Goal: Transaction & Acquisition: Purchase product/service

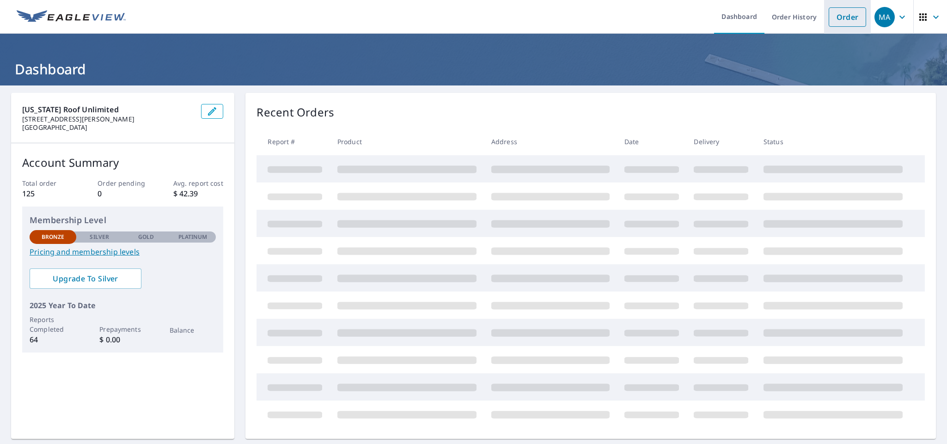
click at [843, 21] on link "Order" at bounding box center [847, 16] width 37 height 19
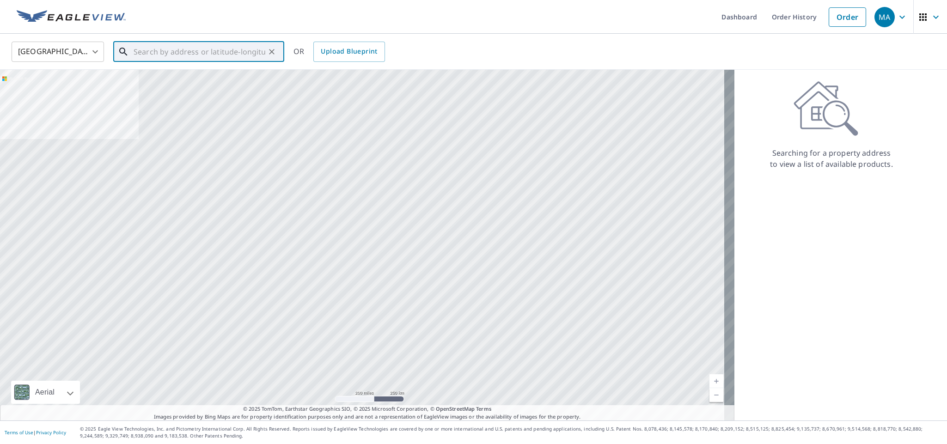
click at [140, 51] on input "text" at bounding box center [200, 52] width 132 height 26
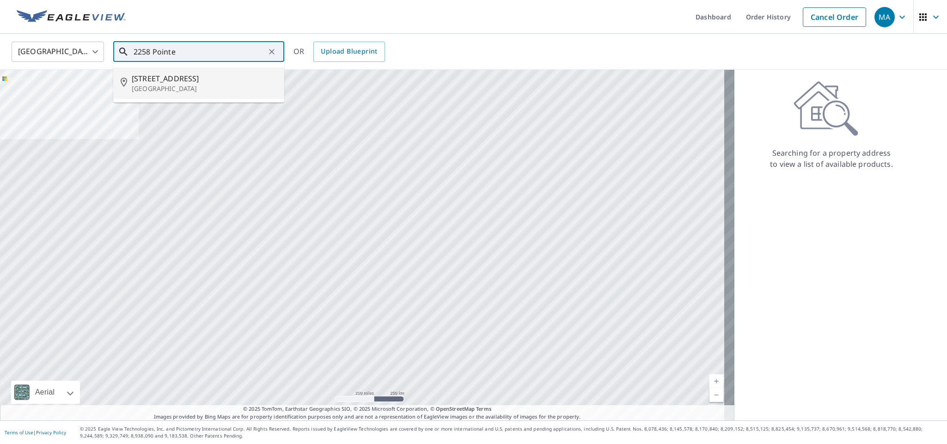
click at [182, 86] on p "[GEOGRAPHIC_DATA]" at bounding box center [204, 88] width 145 height 9
type input "[STREET_ADDRESS]"
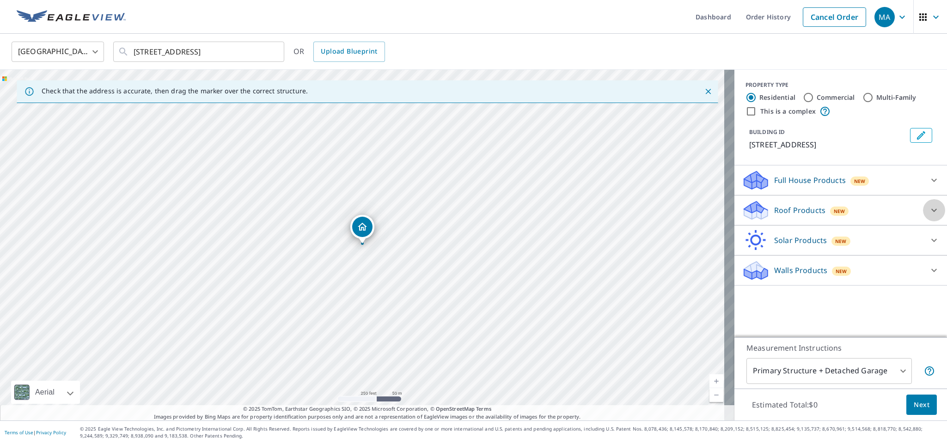
click at [931, 210] on icon at bounding box center [934, 210] width 6 height 3
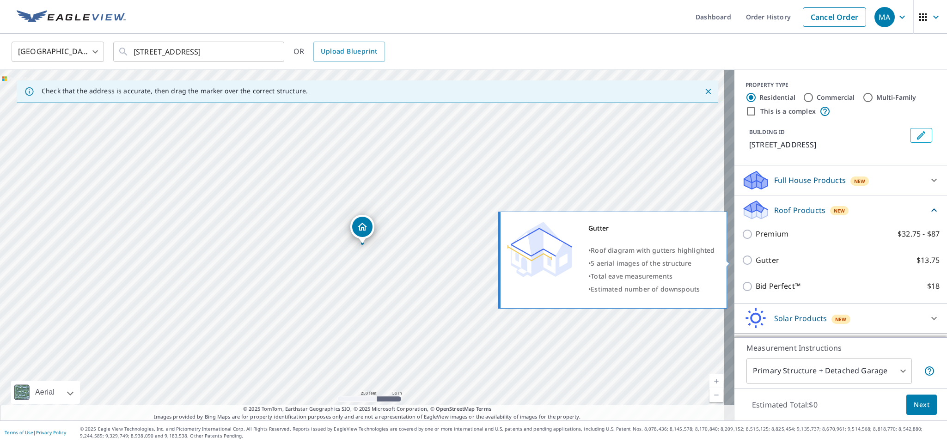
click at [742, 261] on input "Gutter $13.75" at bounding box center [749, 260] width 14 height 11
checkbox input "true"
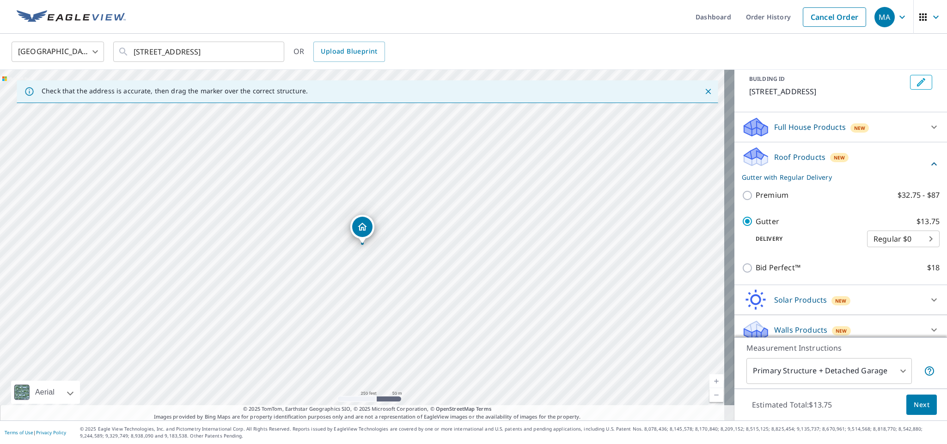
scroll to position [61, 0]
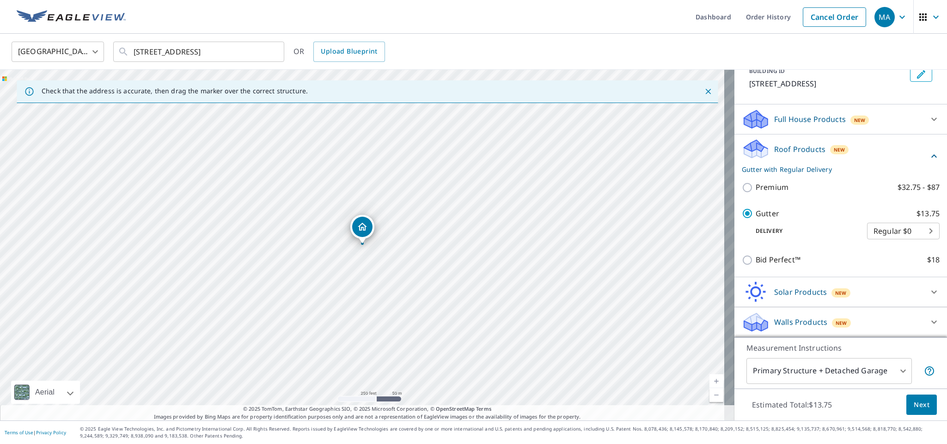
click at [893, 372] on body "MA MA Dashboard Order History Cancel Order MA [GEOGRAPHIC_DATA] [GEOGRAPHIC_DAT…" at bounding box center [473, 222] width 947 height 444
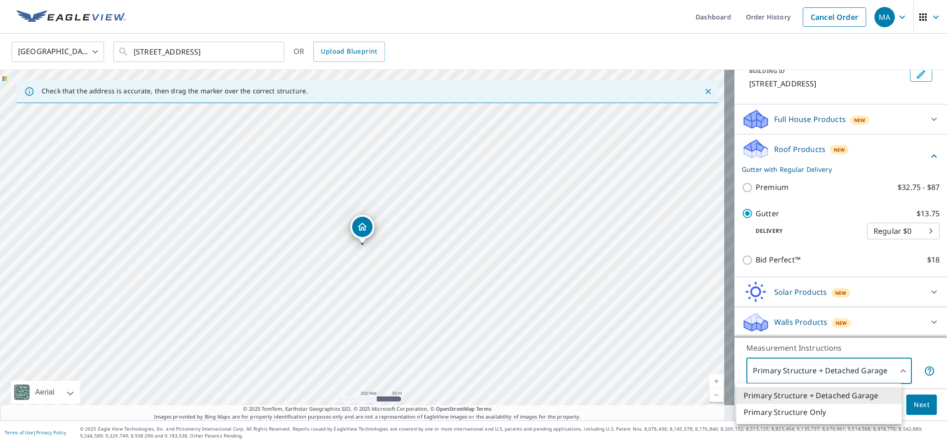
click at [826, 411] on li "Primary Structure Only" at bounding box center [818, 412] width 165 height 17
type input "2"
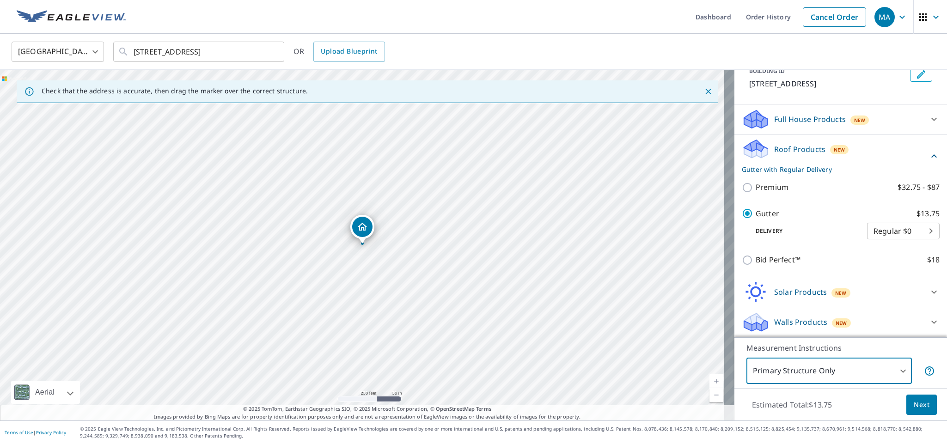
click at [906, 232] on body "MA MA Dashboard Order History Cancel Order MA [GEOGRAPHIC_DATA] [GEOGRAPHIC_DAT…" at bounding box center [473, 222] width 947 height 444
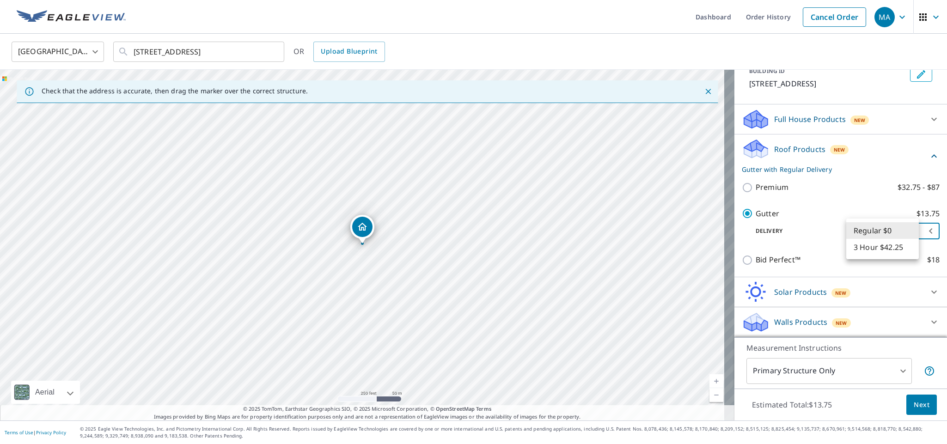
click at [663, 45] on div at bounding box center [473, 222] width 947 height 444
click at [914, 404] on span "Next" at bounding box center [922, 405] width 16 height 12
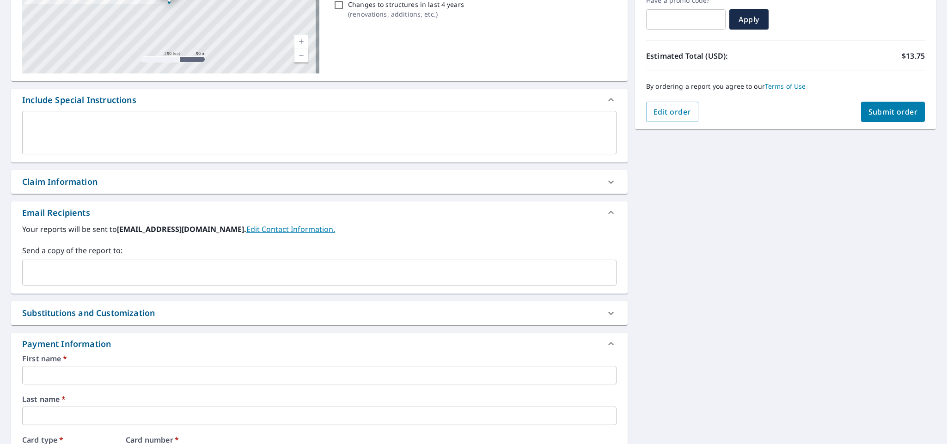
scroll to position [166, 0]
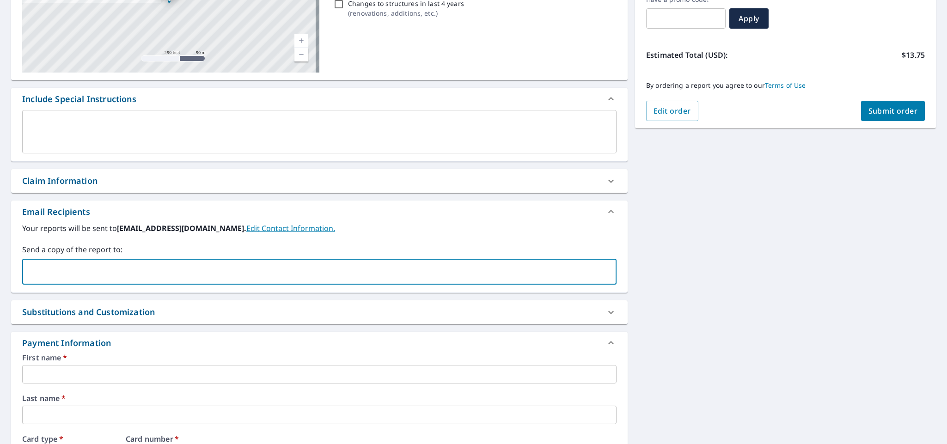
click at [32, 265] on input "text" at bounding box center [312, 272] width 572 height 18
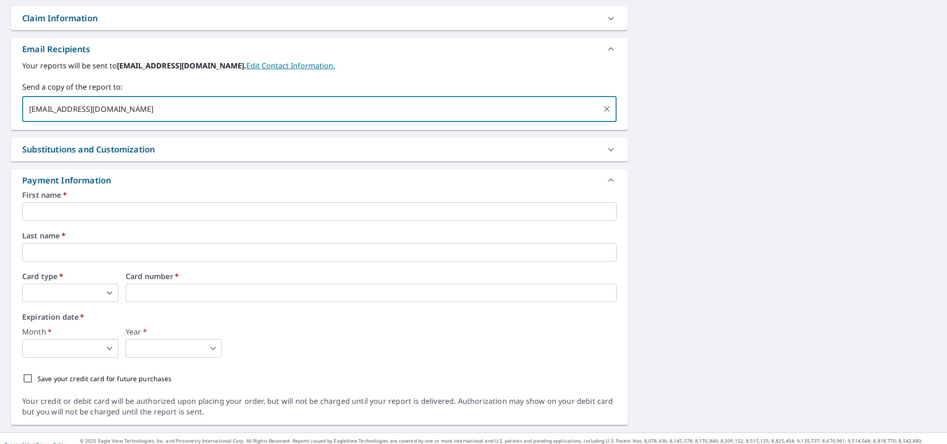
scroll to position [342, 0]
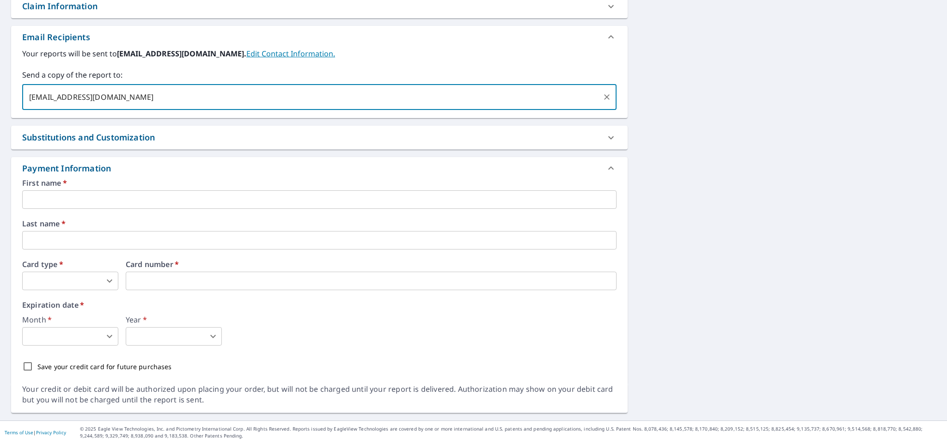
type input "[EMAIL_ADDRESS][DOMAIN_NAME]"
click at [53, 201] on input "text" at bounding box center [319, 199] width 594 height 18
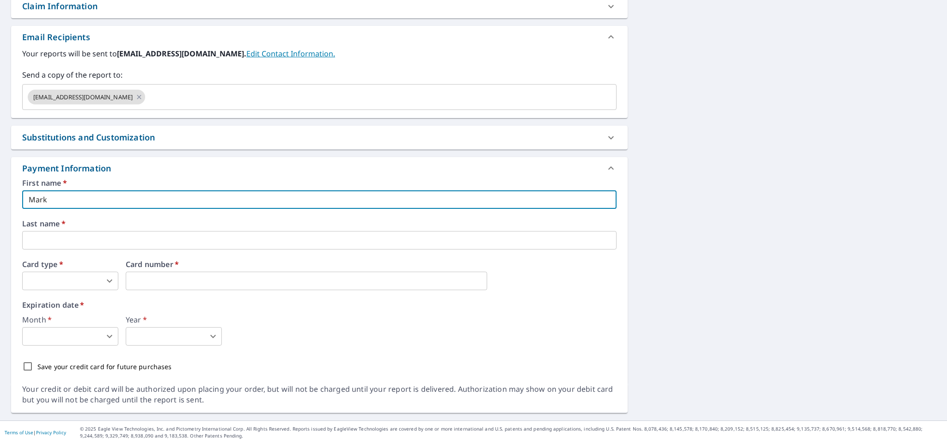
type input "Mark"
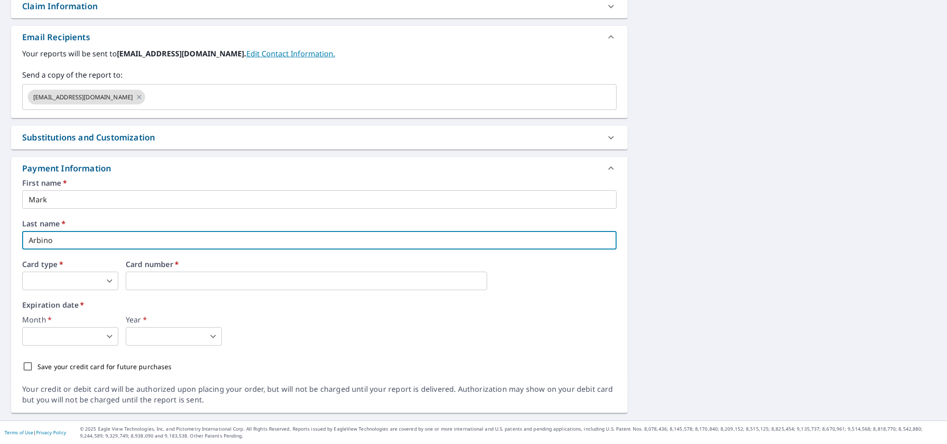
type input "Arbino"
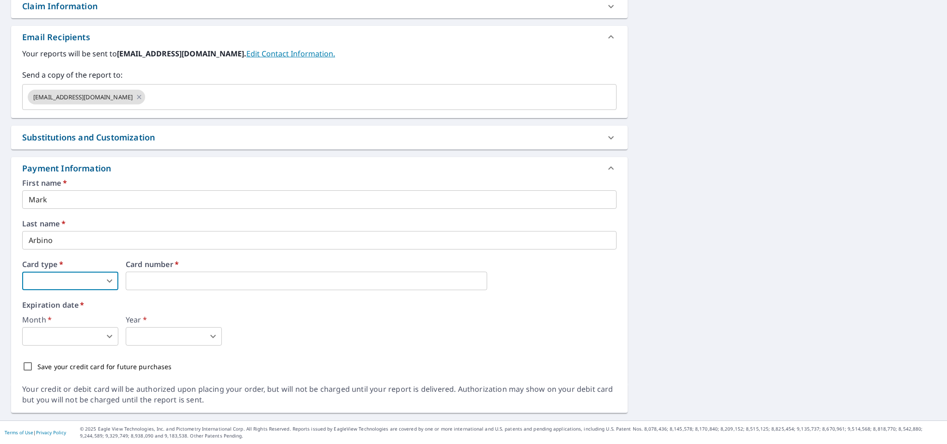
click at [107, 278] on body "MA MA Dashboard Order History Cancel Order MA Dashboard / Finalize Order Finali…" at bounding box center [473, 222] width 947 height 444
click at [80, 316] on li "Visa" at bounding box center [70, 318] width 96 height 17
type input "2"
click at [107, 331] on body "MA MA Dashboard Order History Cancel Order MA Dashboard / Finalize Order Finali…" at bounding box center [473, 222] width 947 height 444
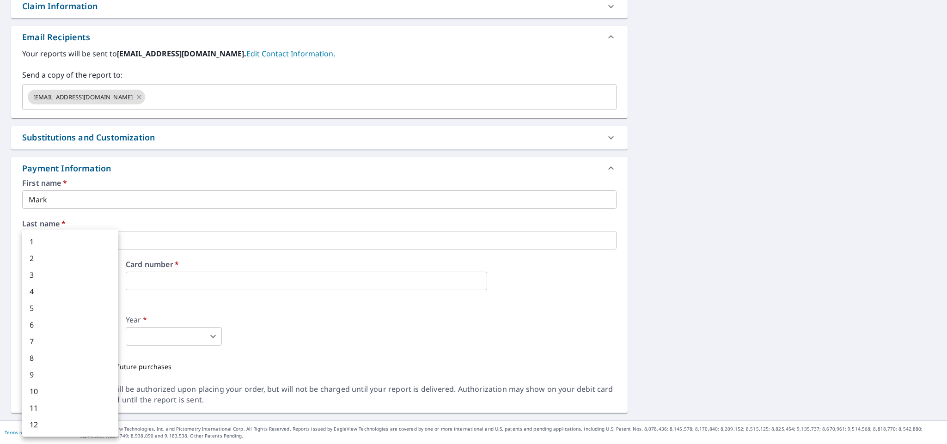
click at [41, 275] on li "3" at bounding box center [70, 275] width 96 height 17
type input "3"
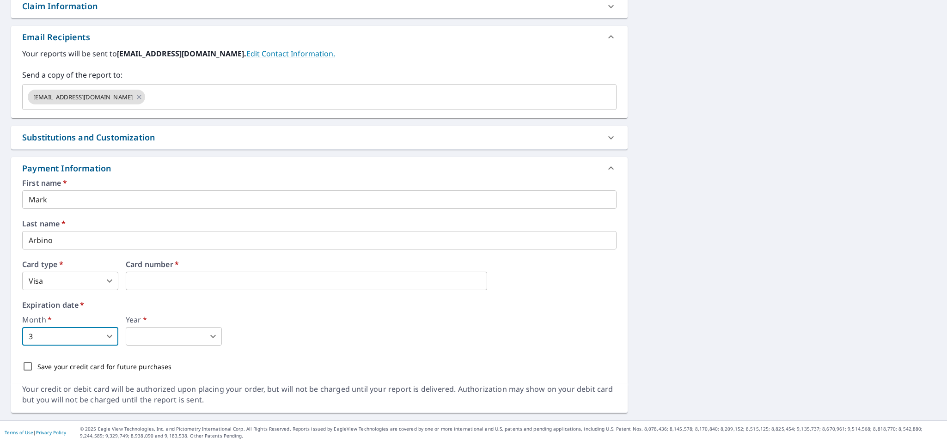
click at [166, 329] on body "MA MA Dashboard Order History Cancel Order MA Dashboard / Finalize Order Finali…" at bounding box center [473, 222] width 947 height 444
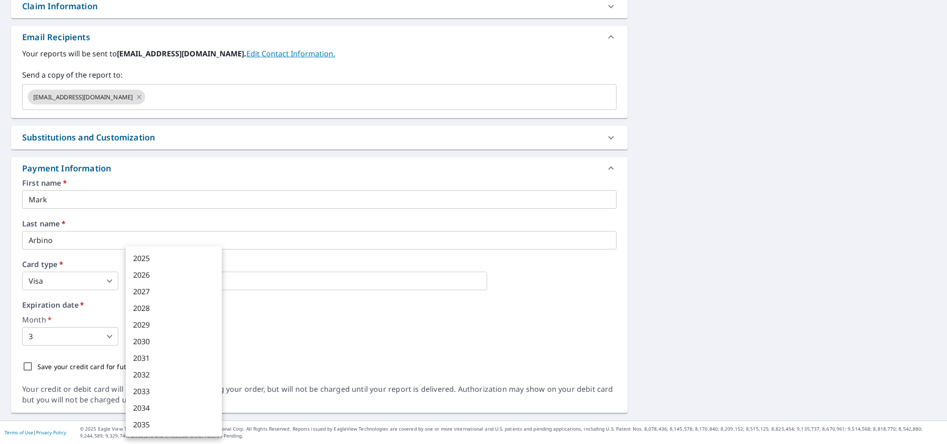
click at [158, 304] on li "2028" at bounding box center [174, 308] width 96 height 17
type input "2028"
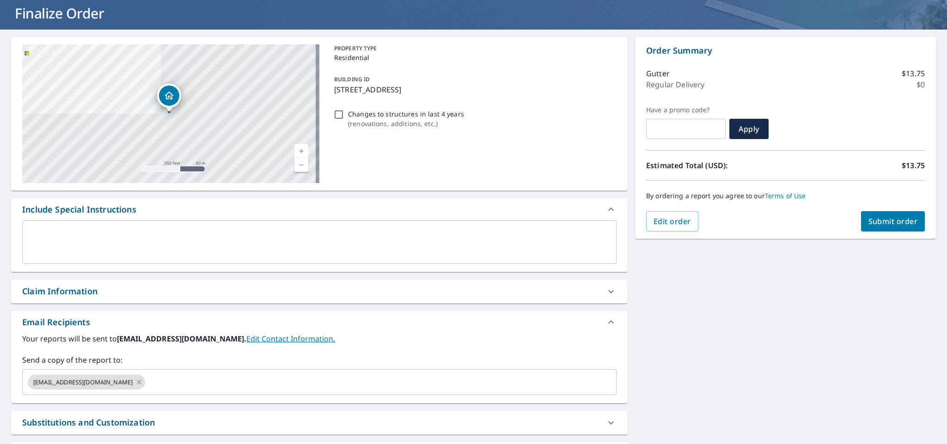
scroll to position [0, 0]
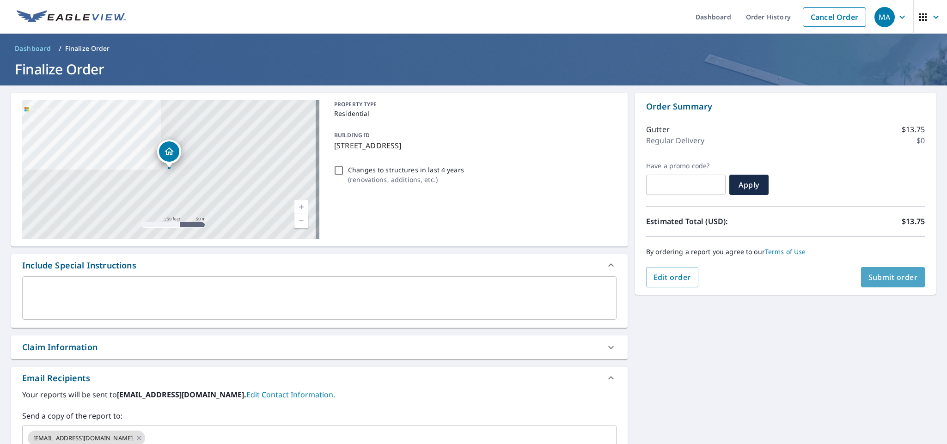
click at [873, 277] on span "Submit order" at bounding box center [892, 277] width 49 height 10
